Goal: Information Seeking & Learning: Learn about a topic

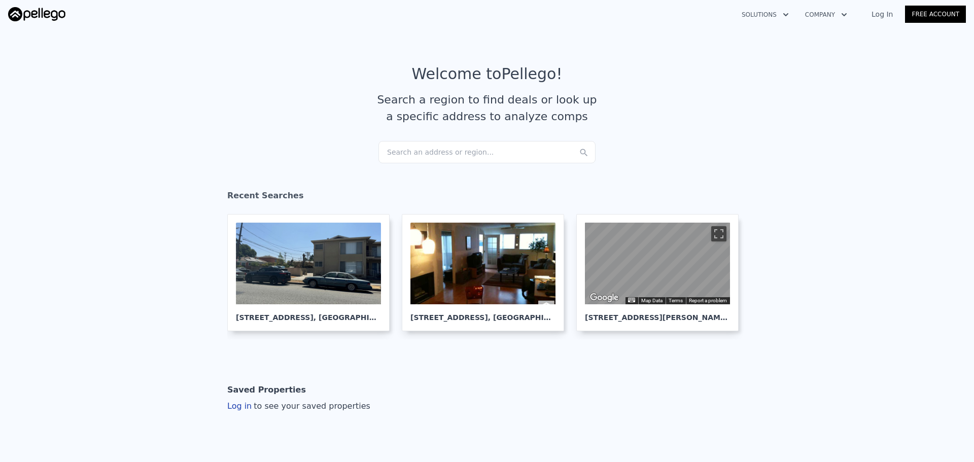
click at [408, 153] on div "Search an address or region..." at bounding box center [486, 152] width 217 height 22
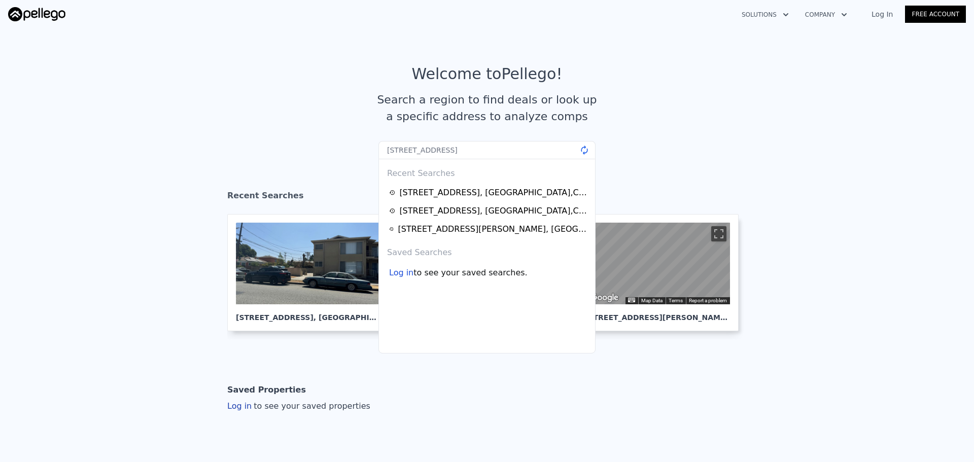
type input "[STREET_ADDRESS]"
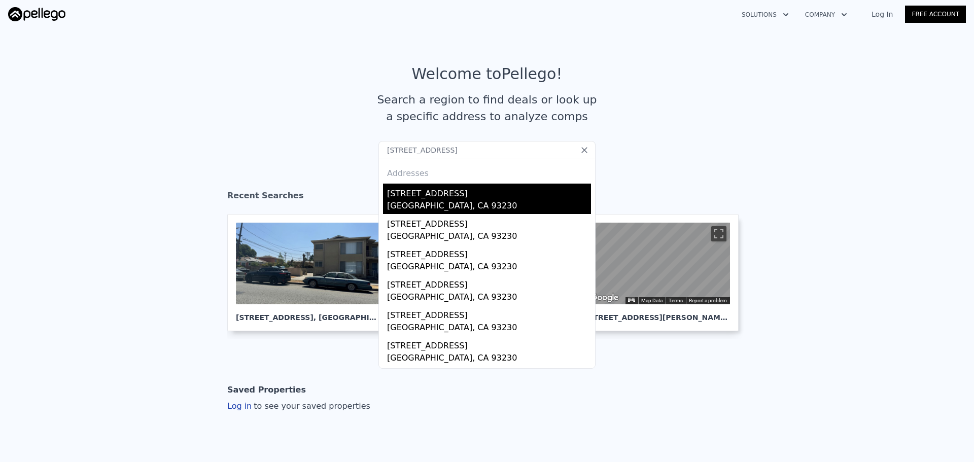
click at [424, 200] on div "[GEOGRAPHIC_DATA], CA 93230" at bounding box center [489, 207] width 204 height 14
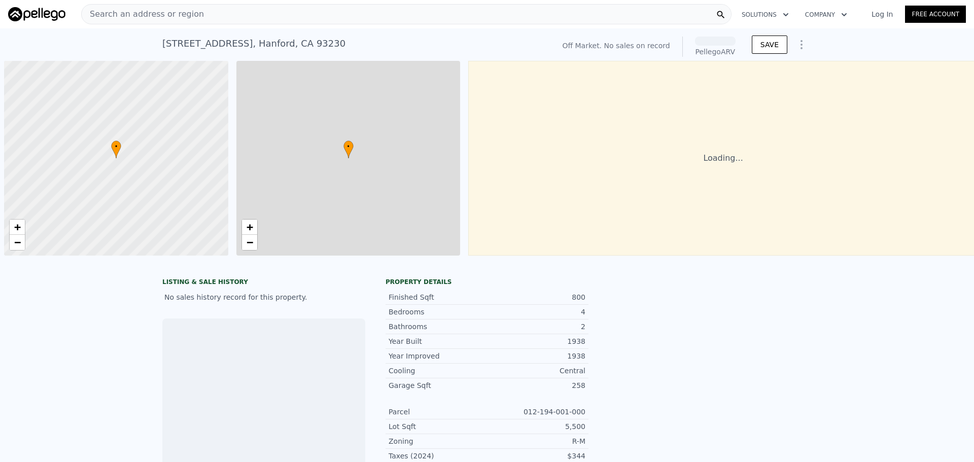
scroll to position [0, 4]
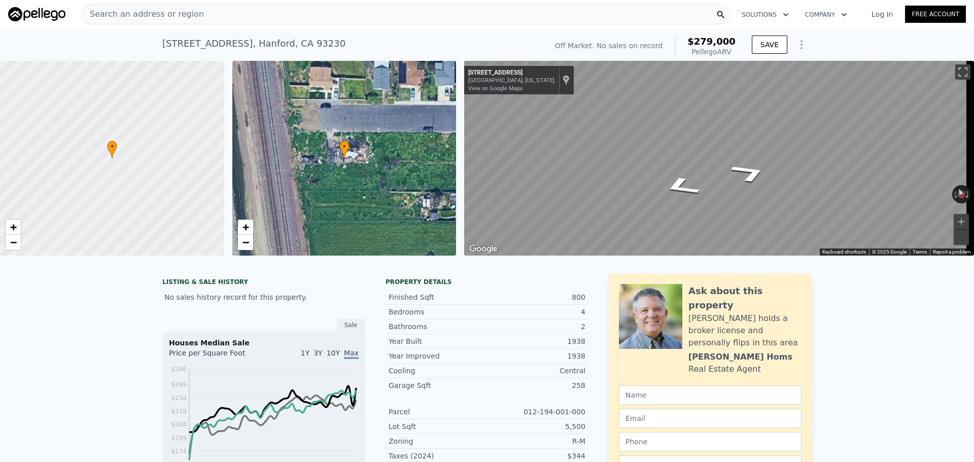
click at [289, 14] on div "Search an address or region" at bounding box center [406, 14] width 650 height 20
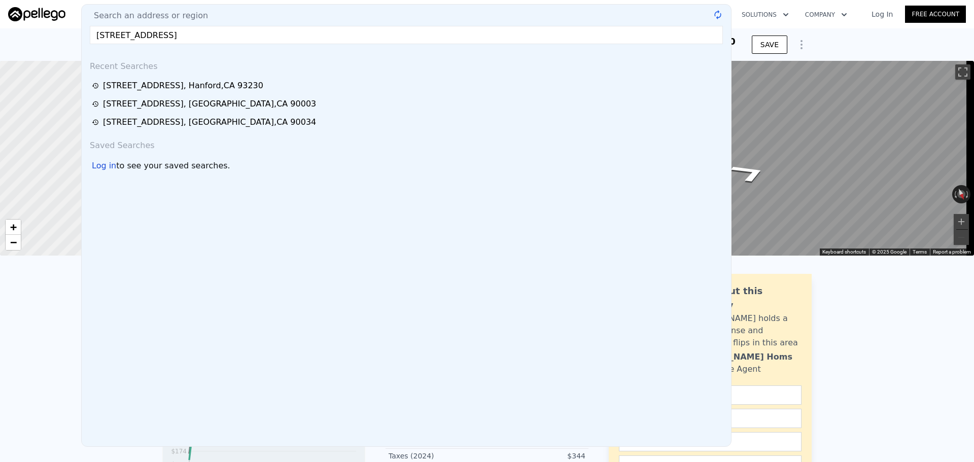
type input "[STREET_ADDRESS]"
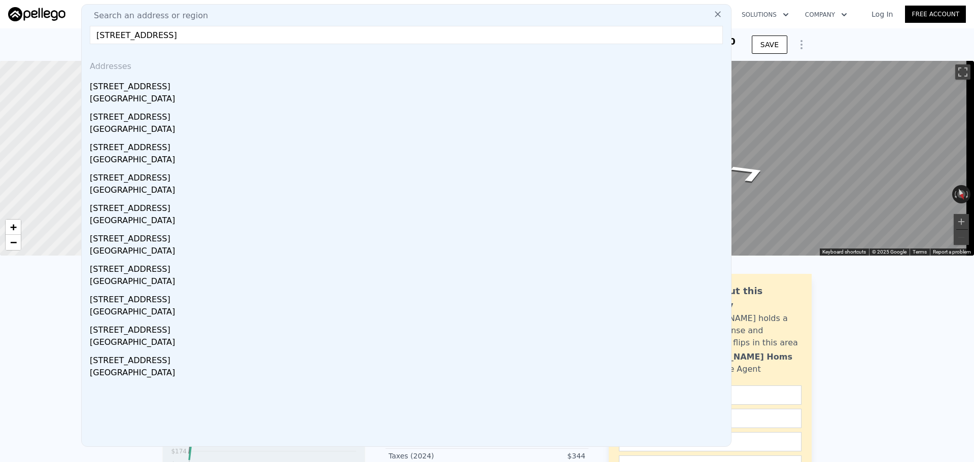
click at [275, 38] on input "[STREET_ADDRESS]" at bounding box center [406, 35] width 633 height 18
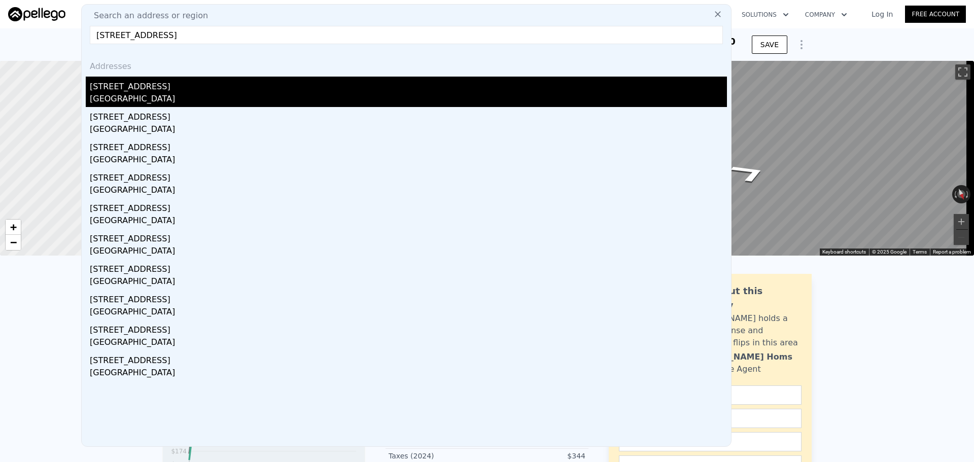
click at [213, 84] on div "[STREET_ADDRESS]" at bounding box center [408, 85] width 637 height 16
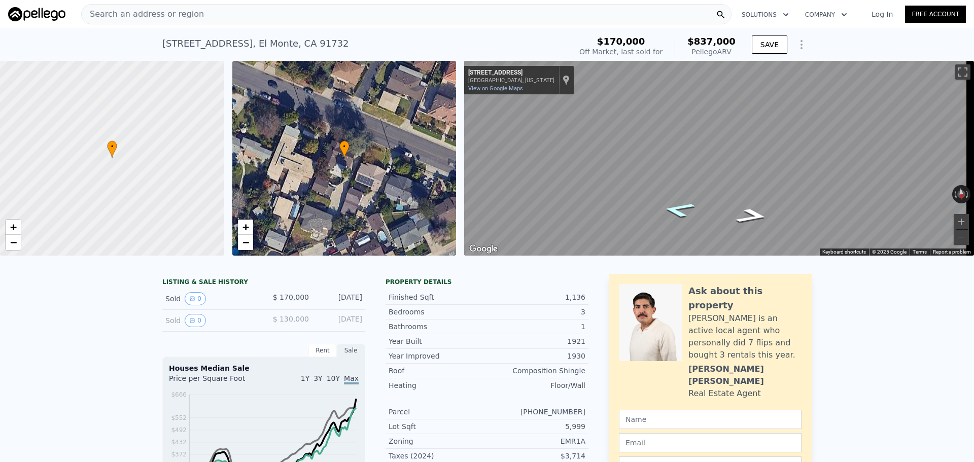
click at [673, 211] on icon "Go East, Roseglen St" at bounding box center [679, 209] width 60 height 22
click at [954, 218] on button "Zoom in" at bounding box center [961, 221] width 15 height 15
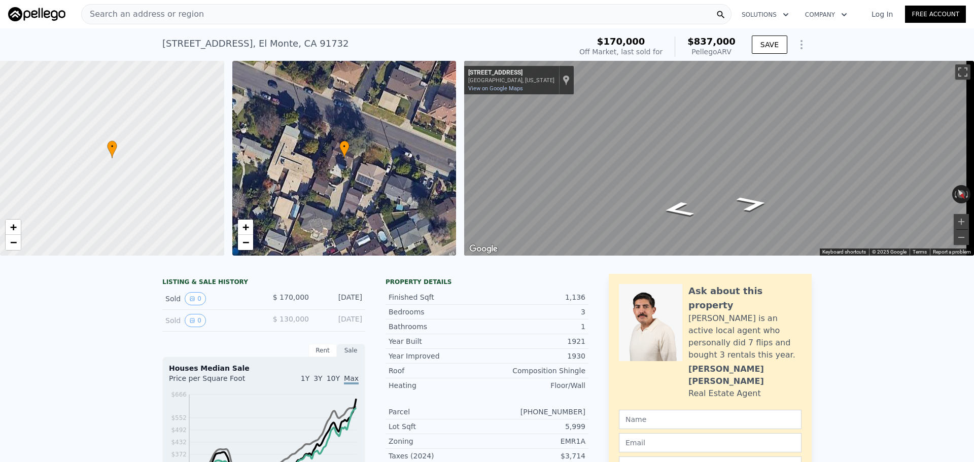
click at [285, 19] on div "Search an address or region" at bounding box center [406, 14] width 650 height 20
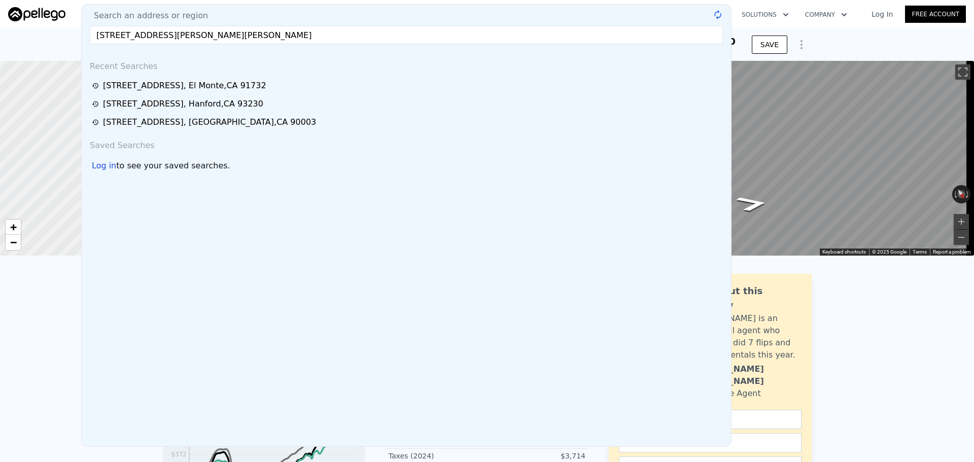
type input "[STREET_ADDRESS][PERSON_NAME][PERSON_NAME]"
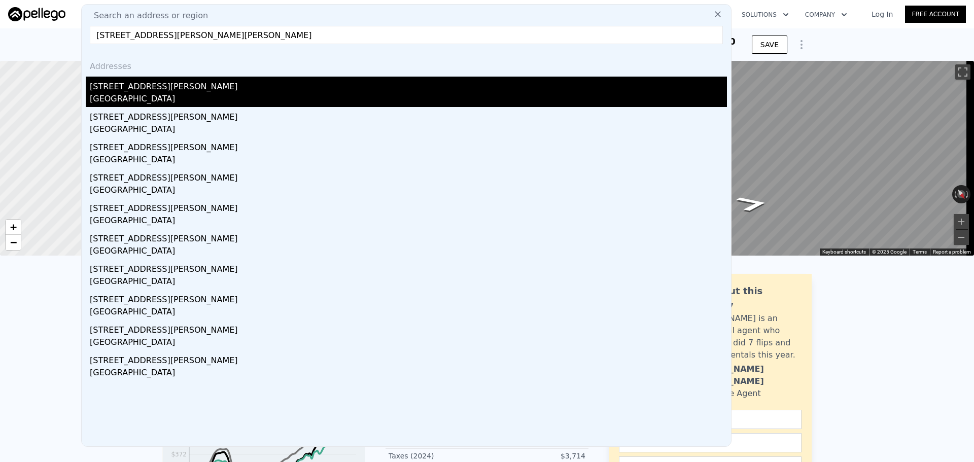
click at [242, 94] on div "[GEOGRAPHIC_DATA]" at bounding box center [408, 100] width 637 height 14
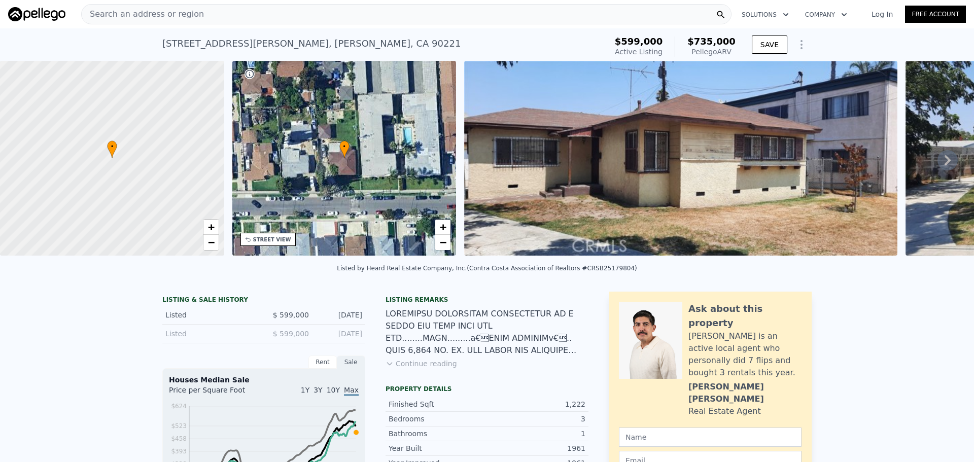
click at [266, 240] on div "STREET VIEW" at bounding box center [272, 240] width 38 height 8
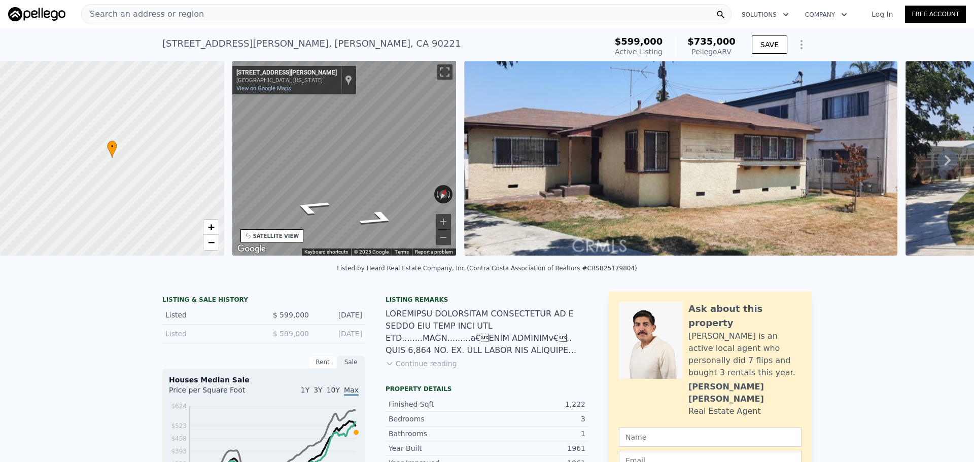
click at [624, 164] on div "• + − • + − STREET VIEW ← Move left → Move right ↑ Move up ↓ Move down + Zoom i…" at bounding box center [487, 160] width 974 height 198
click at [476, 149] on div "• + − • + − STREET VIEW ← Move left → Move right ↑ Move up ↓ Move down + Zoom i…" at bounding box center [487, 160] width 974 height 198
click at [484, 136] on div "• + − • + − STREET VIEW ← Move left → Move right ↑ Move up ↓ Move down + Zoom i…" at bounding box center [487, 160] width 974 height 198
click at [505, 116] on div "• + − • + − STREET VIEW ← Move left → Move right ↑ Move up ↓ Move down + Zoom i…" at bounding box center [487, 160] width 974 height 198
click at [320, 8] on div "Search an address or region" at bounding box center [406, 14] width 650 height 20
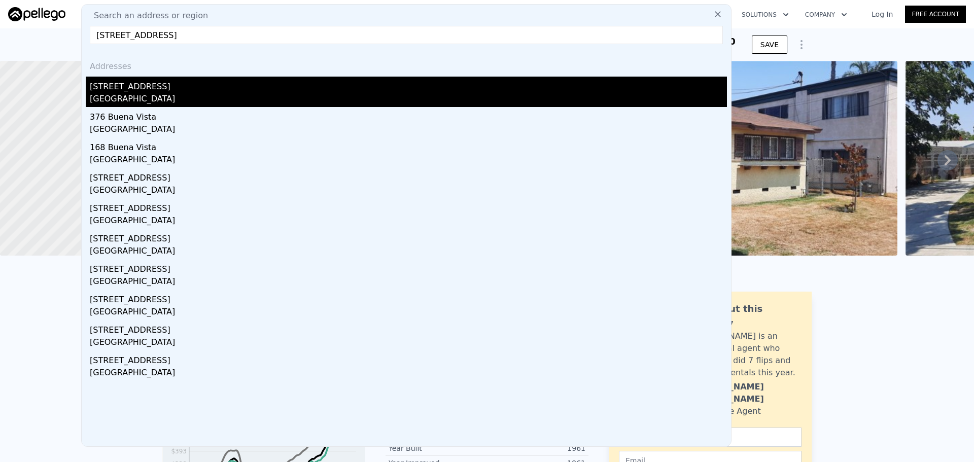
type input "[STREET_ADDRESS]"
click at [131, 91] on div "[STREET_ADDRESS]" at bounding box center [408, 85] width 637 height 16
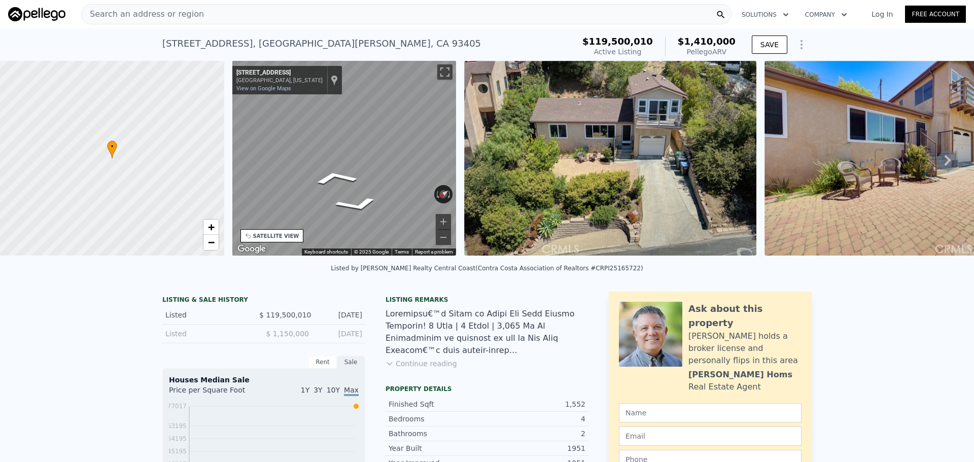
click at [366, 14] on div "Search an address or region" at bounding box center [406, 14] width 650 height 20
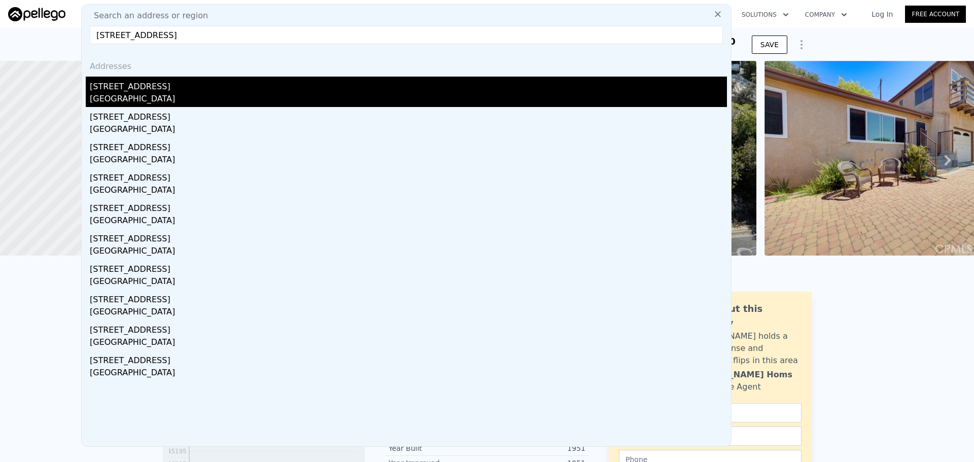
type input "[STREET_ADDRESS]"
click at [121, 90] on div "[STREET_ADDRESS]" at bounding box center [408, 85] width 637 height 16
